Goal: Transaction & Acquisition: Purchase product/service

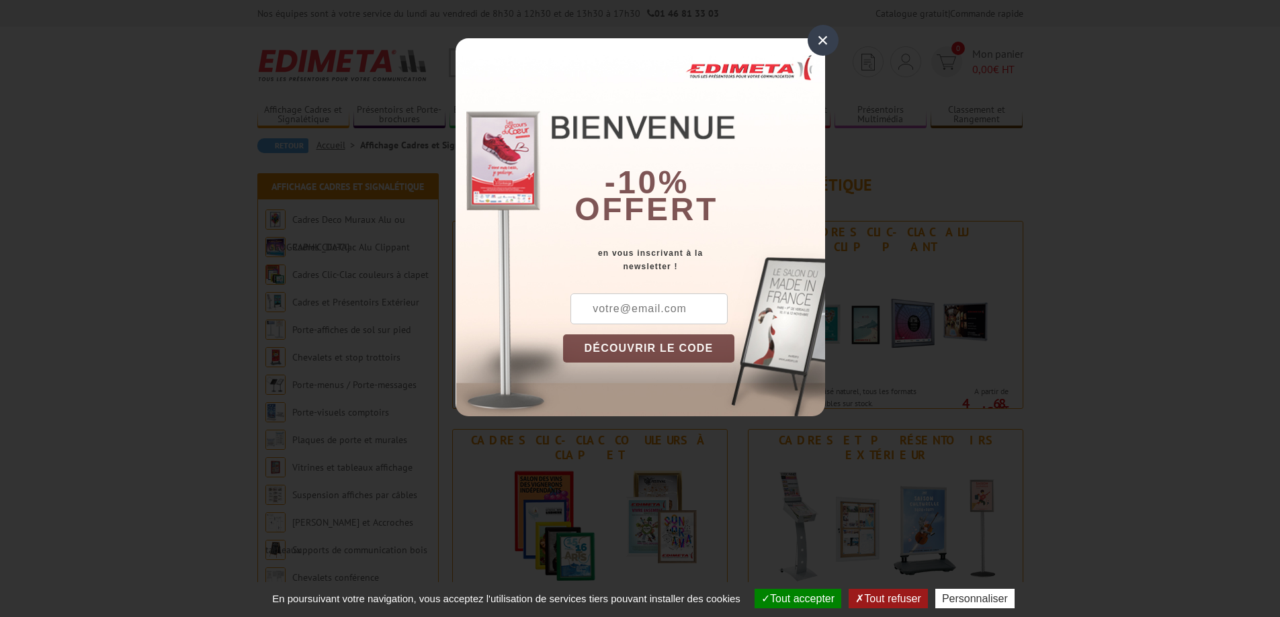
click at [825, 42] on div "×" at bounding box center [822, 40] width 31 height 31
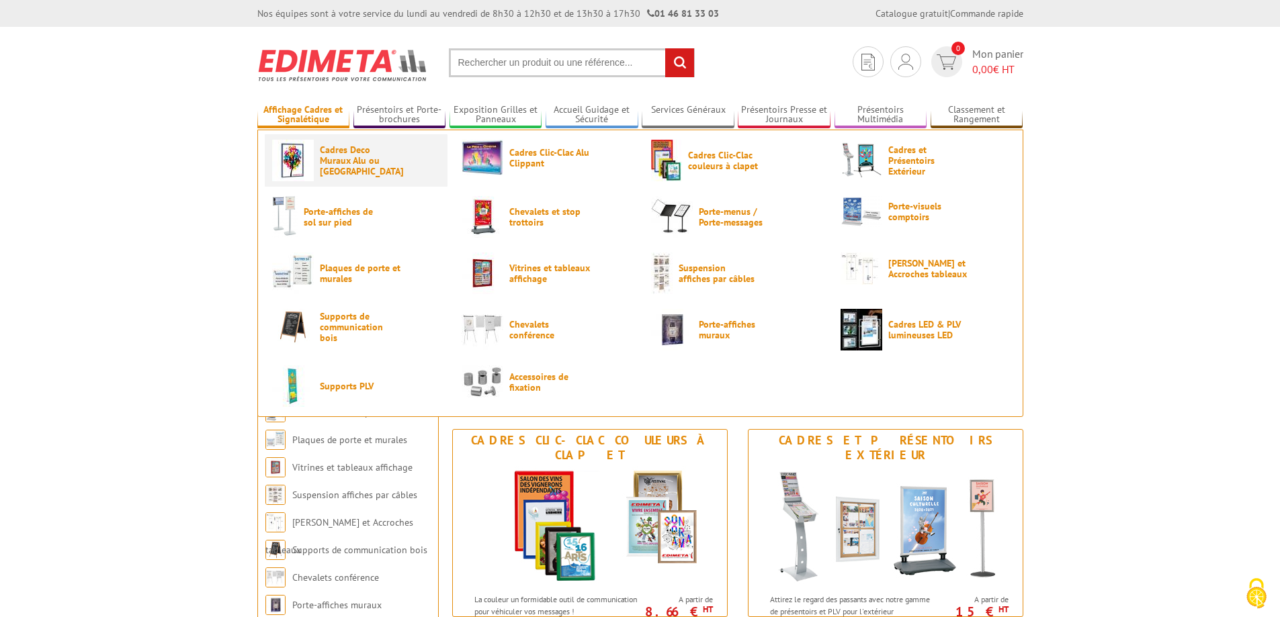
click at [325, 166] on span "Cadres Deco Muraux Alu ou [GEOGRAPHIC_DATA]" at bounding box center [360, 160] width 81 height 32
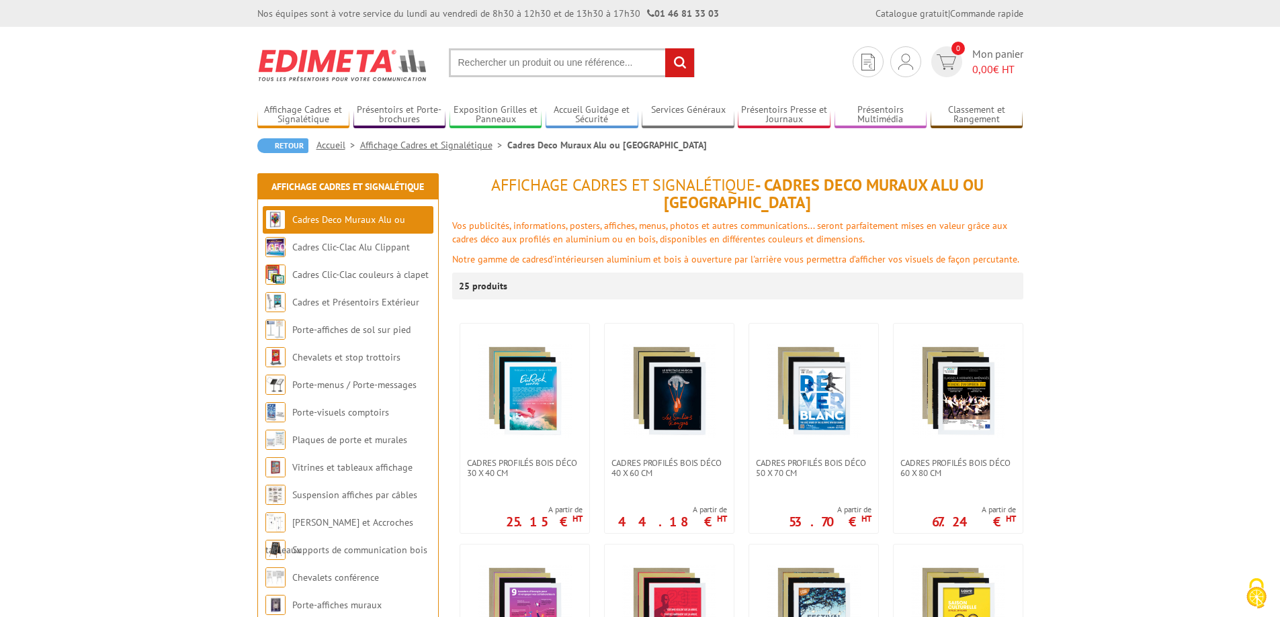
click at [483, 60] on input "text" at bounding box center [572, 62] width 246 height 29
type input "cadre 120*160"
click at [665, 48] on input "rechercher" at bounding box center [679, 62] width 29 height 29
